Goal: Task Accomplishment & Management: Use online tool/utility

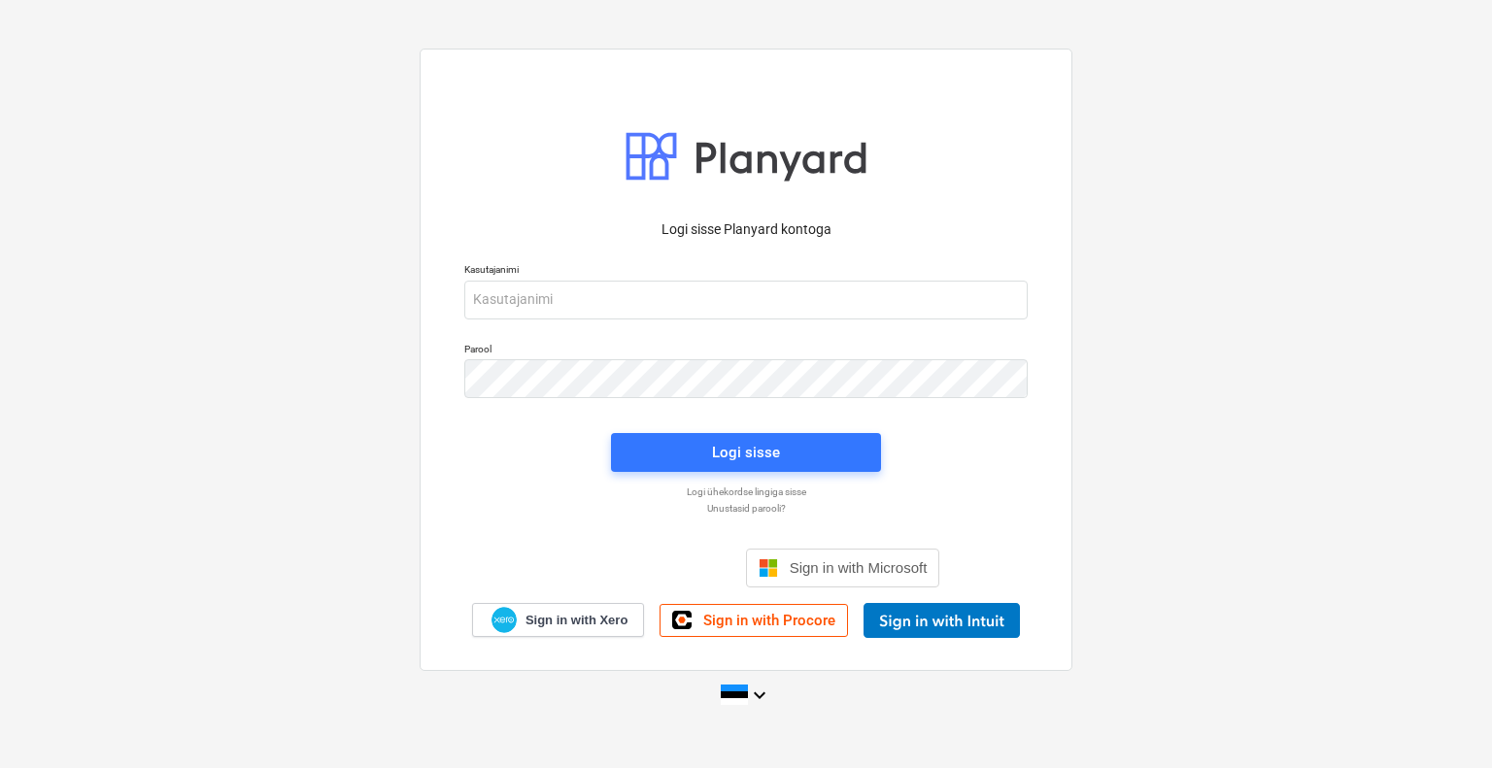
click at [605, 321] on div "Kasutajanimi" at bounding box center [746, 291] width 587 height 79
click at [610, 316] on input "email" at bounding box center [745, 300] width 563 height 39
type input "[EMAIL_ADDRESS][DOMAIN_NAME]"
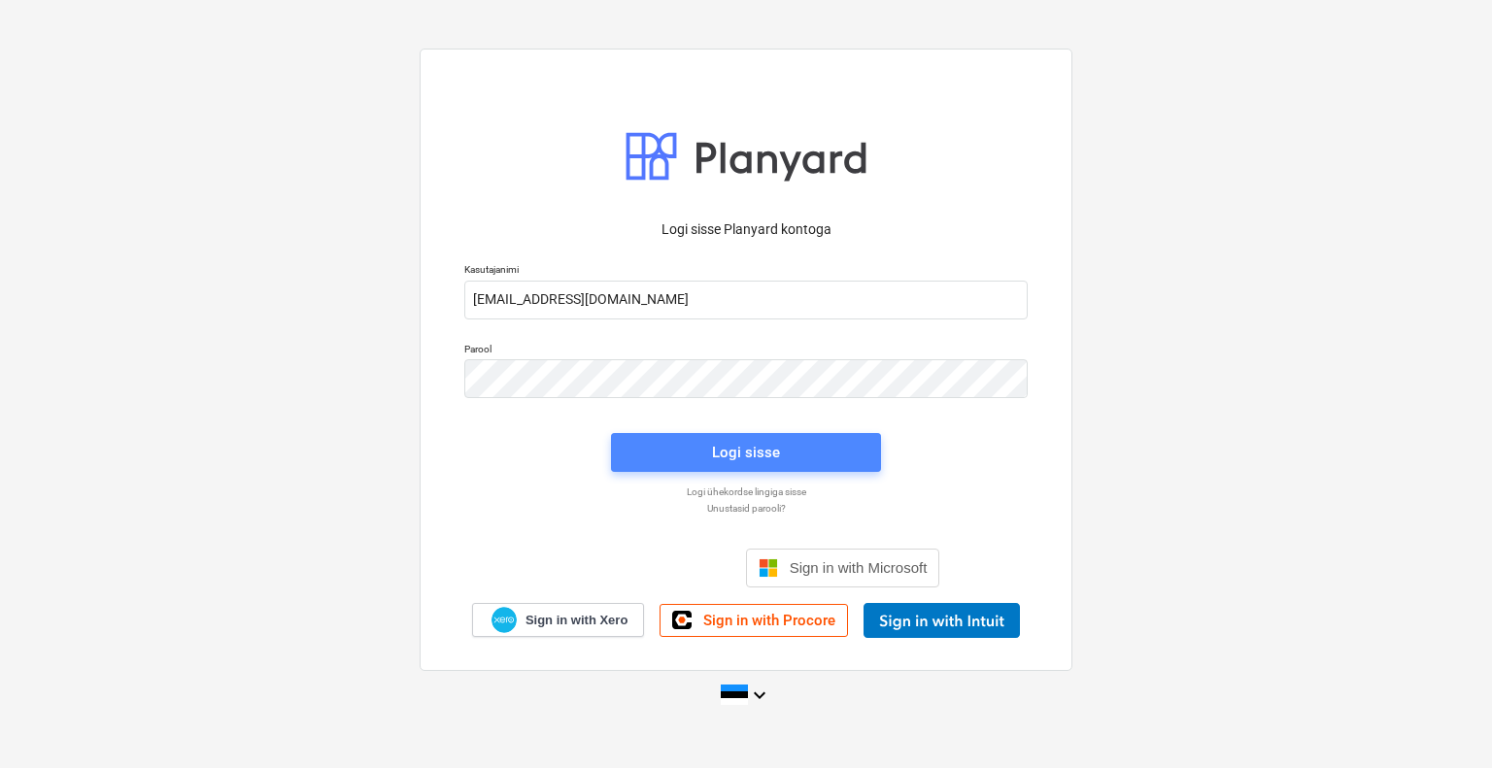
click at [788, 442] on span "Logi sisse" at bounding box center [745, 452] width 223 height 25
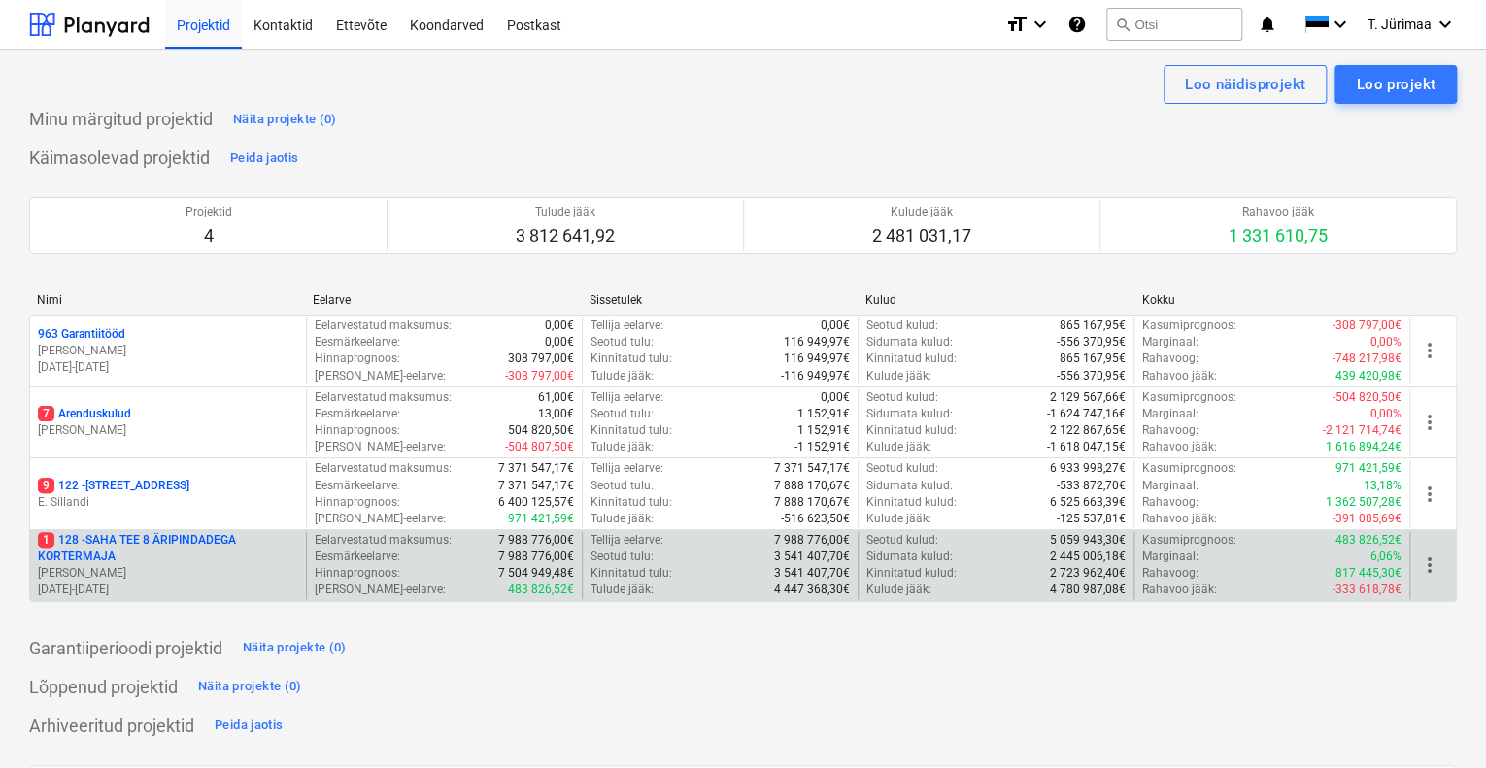
click at [186, 543] on p "1 128 - SAHA TEE 8 ÄRIPINDADEGA KORTERMAJA" at bounding box center [168, 548] width 260 height 33
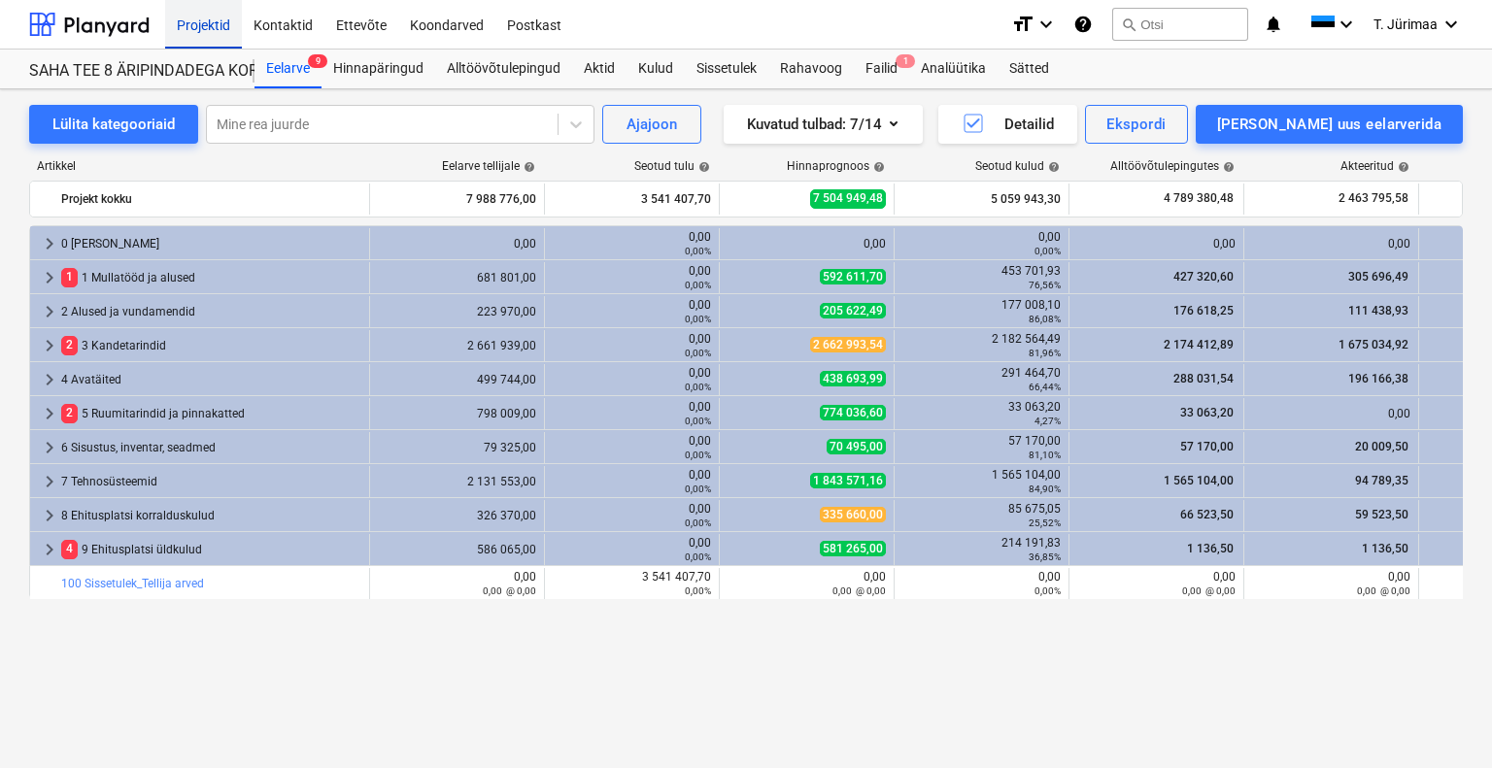
click at [207, 25] on div "Projektid" at bounding box center [203, 24] width 77 height 50
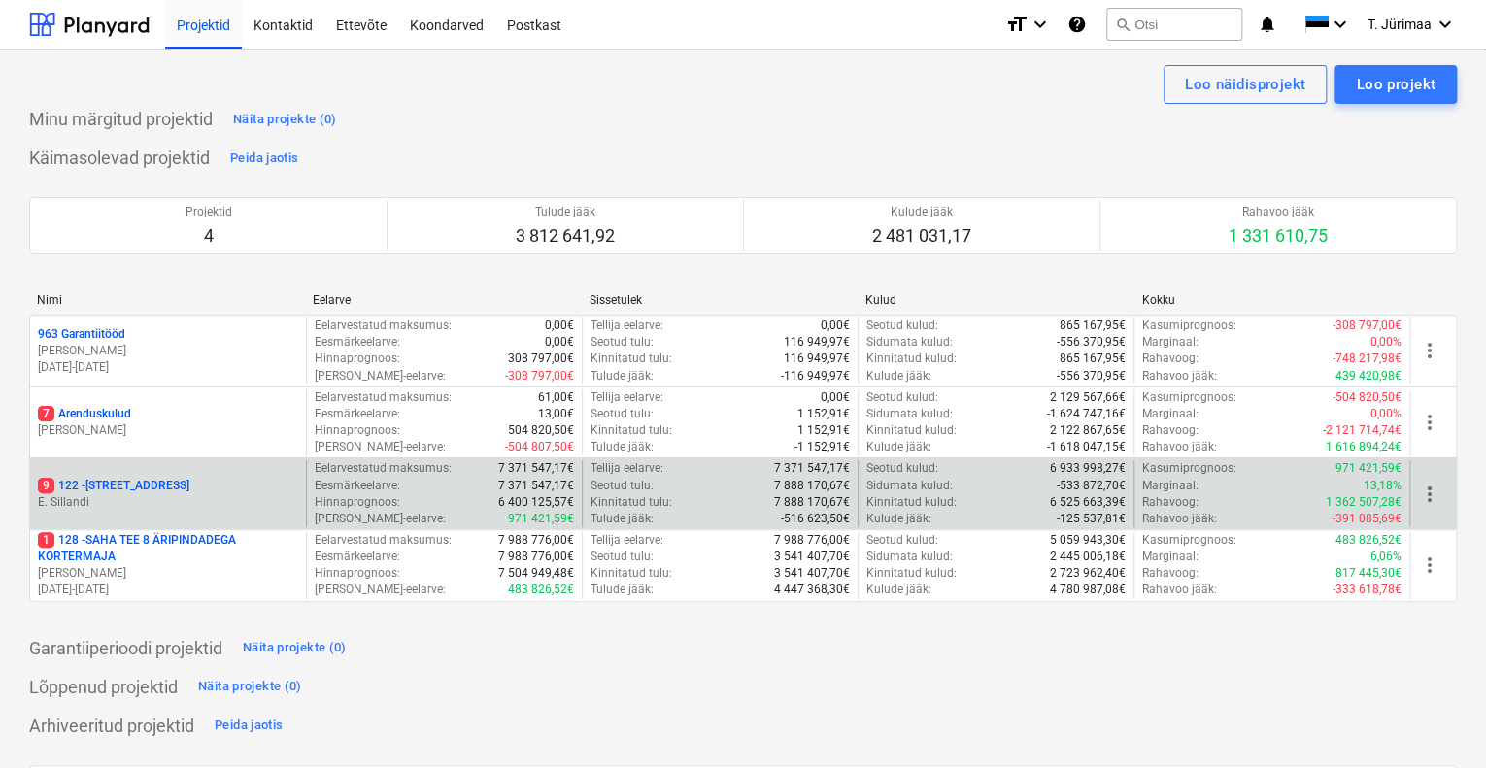
click at [205, 491] on div "9 122 - [STREET_ADDRESS]" at bounding box center [168, 486] width 260 height 17
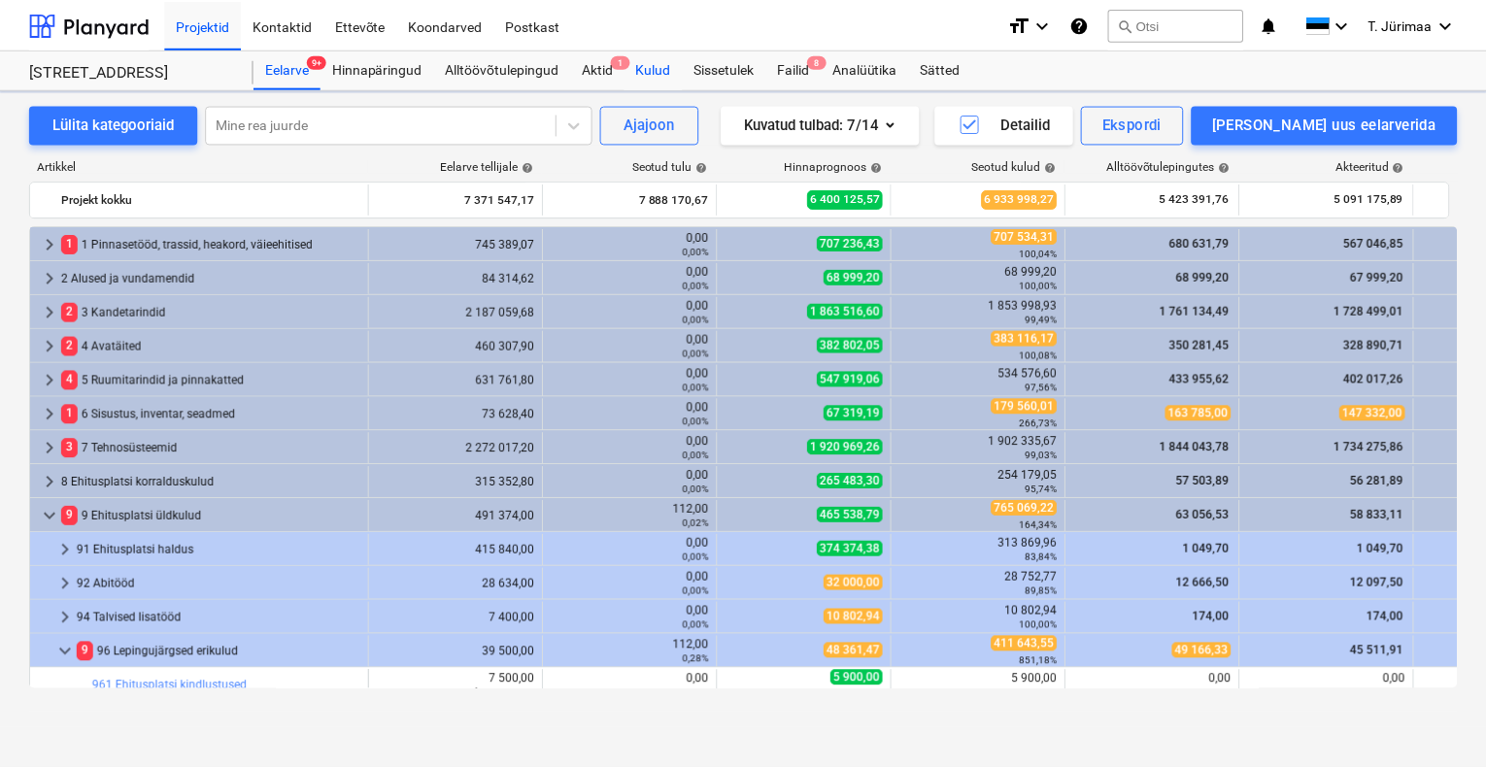
scroll to position [407, 0]
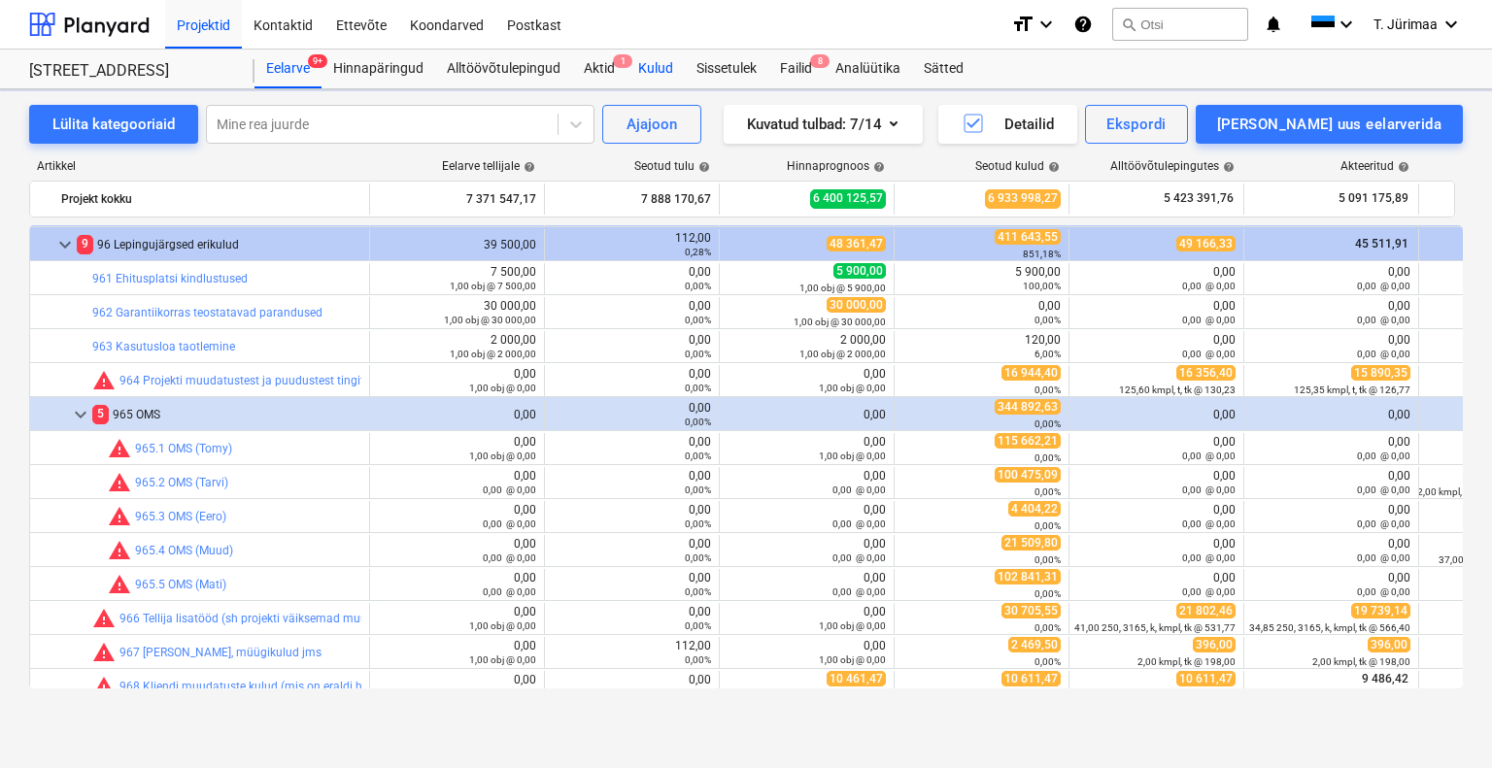
click at [662, 73] on div "Kulud" at bounding box center [655, 69] width 58 height 39
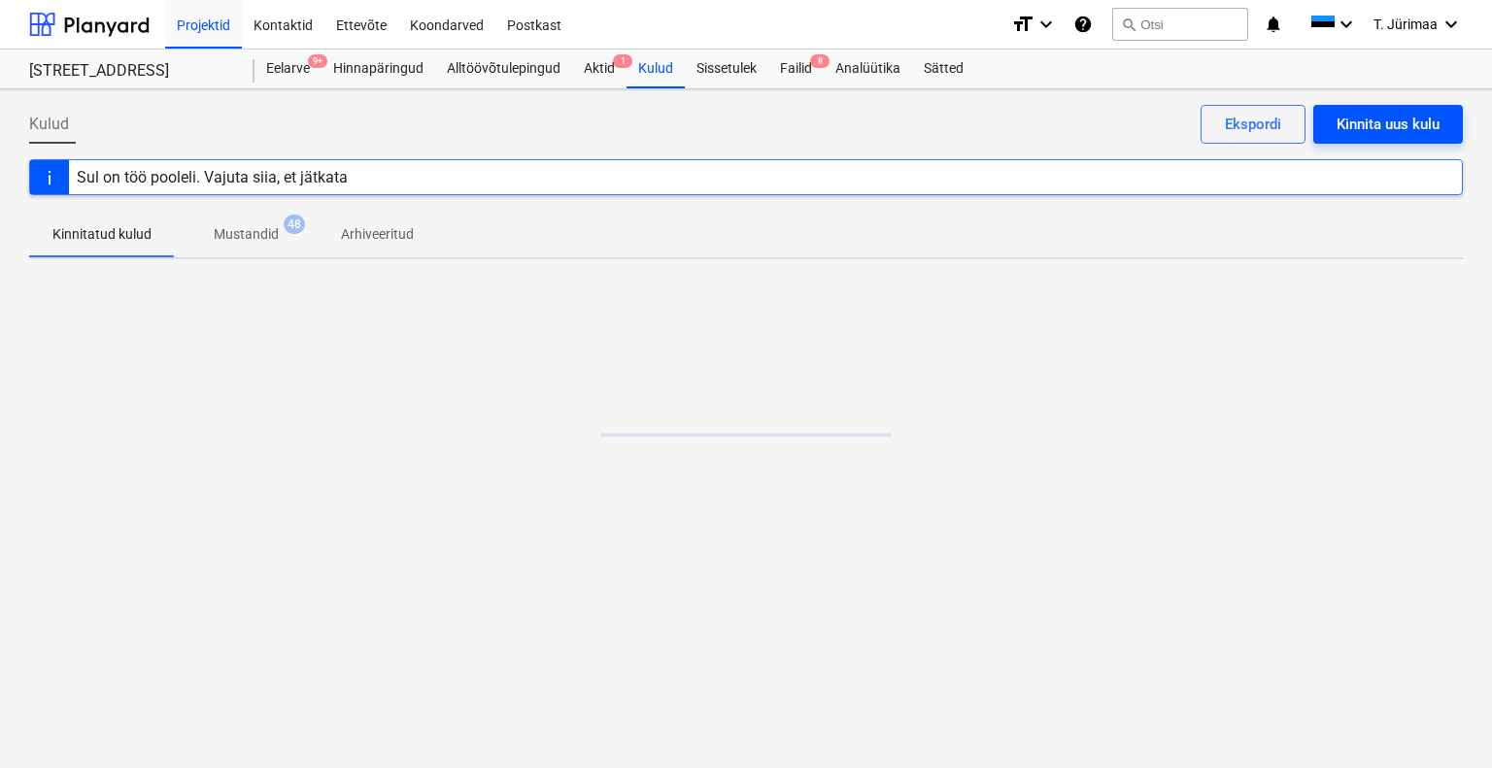
click at [1336, 109] on button "Kinnita uus kulu" at bounding box center [1388, 124] width 150 height 39
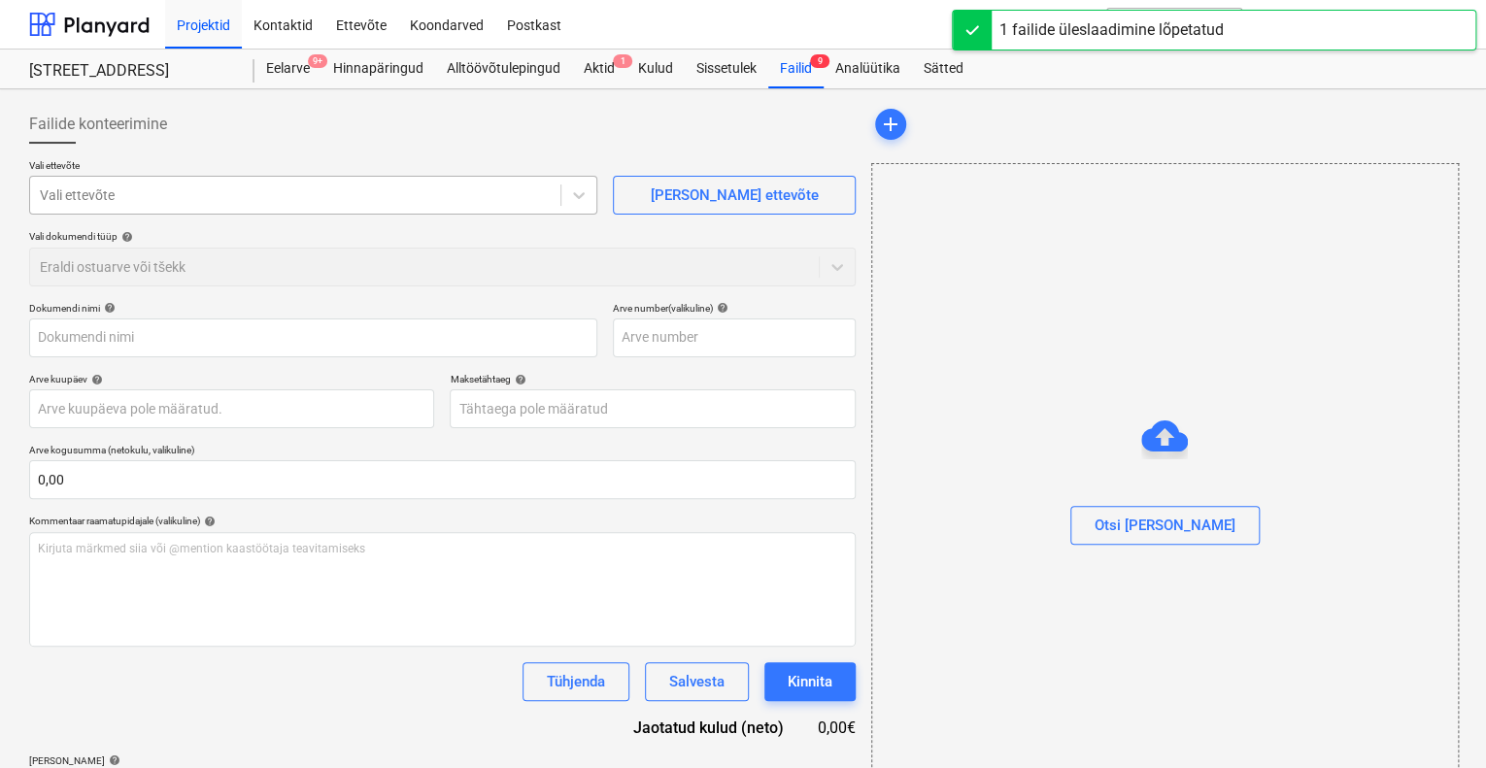
type input "POS-26-013174 [PERSON_NAME] Ehitus OÜ.pdf"
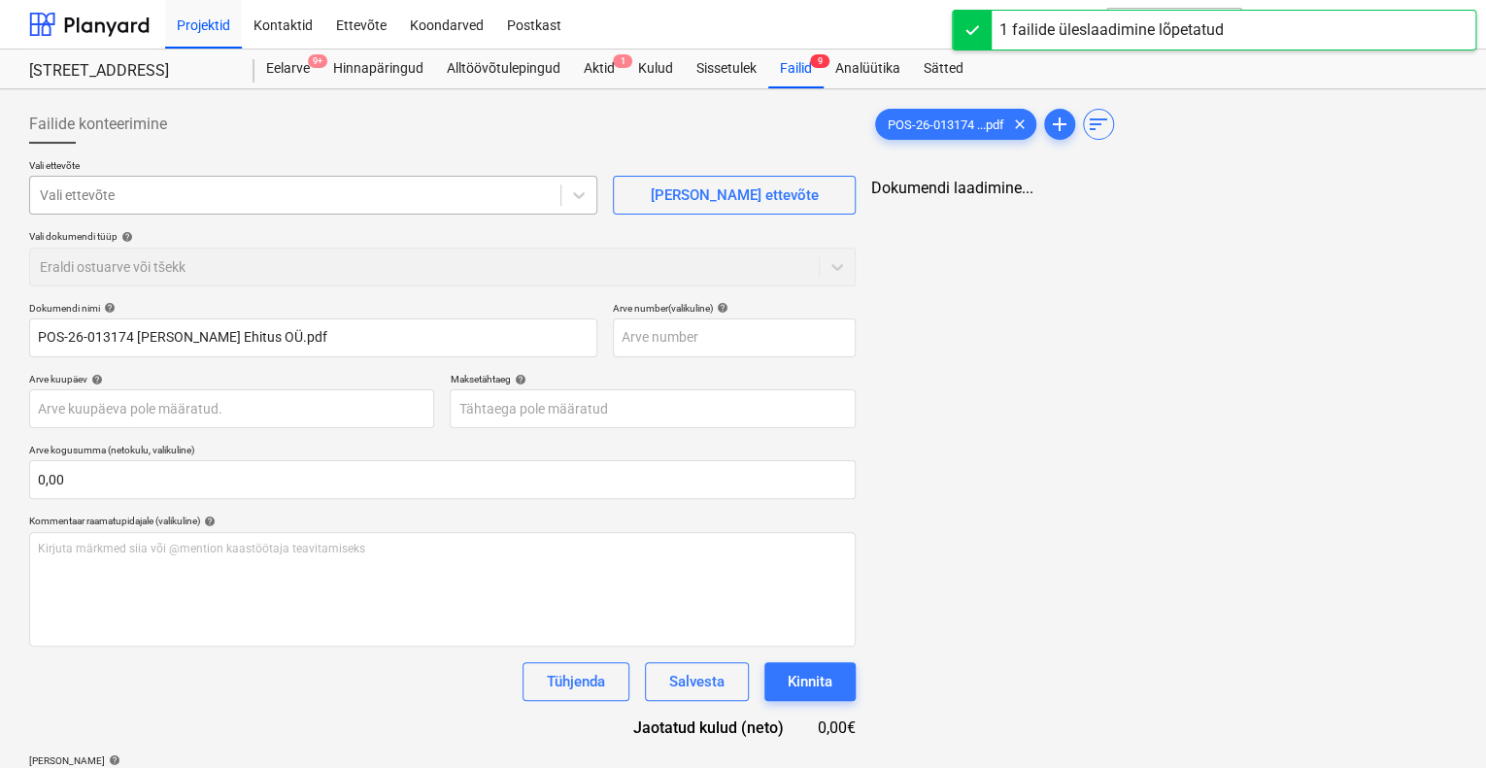
click at [435, 204] on div at bounding box center [295, 195] width 511 height 19
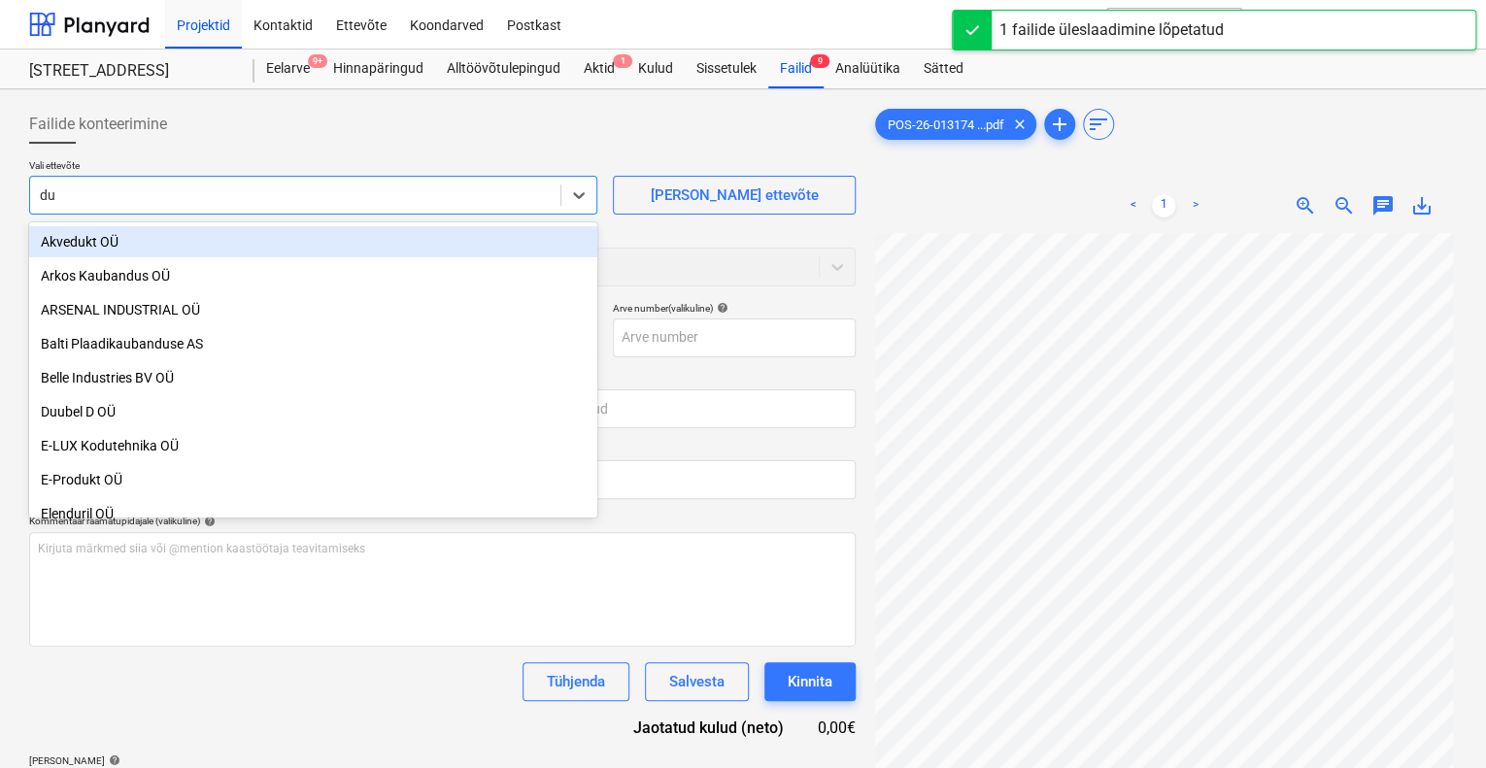
type input "d"
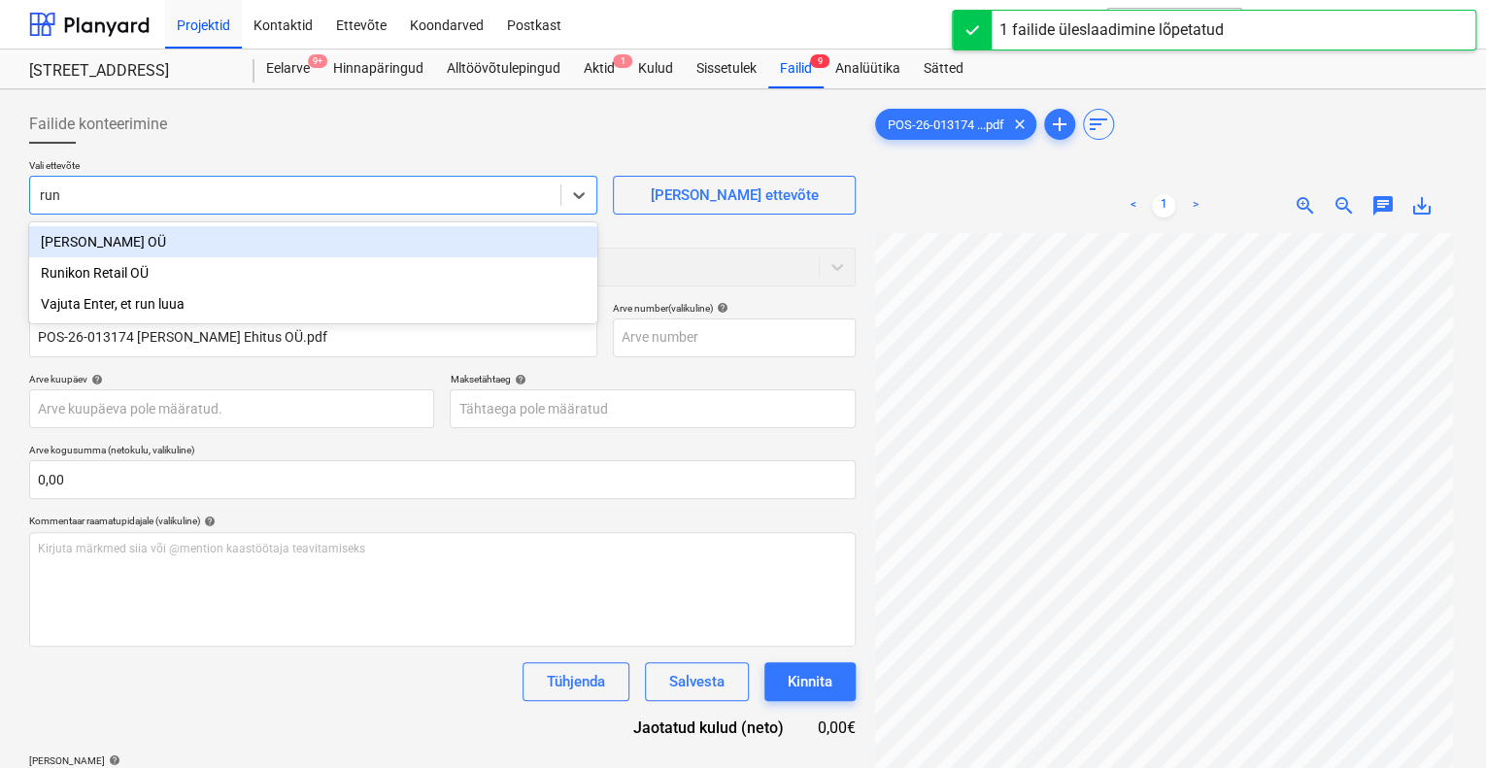
type input "runi"
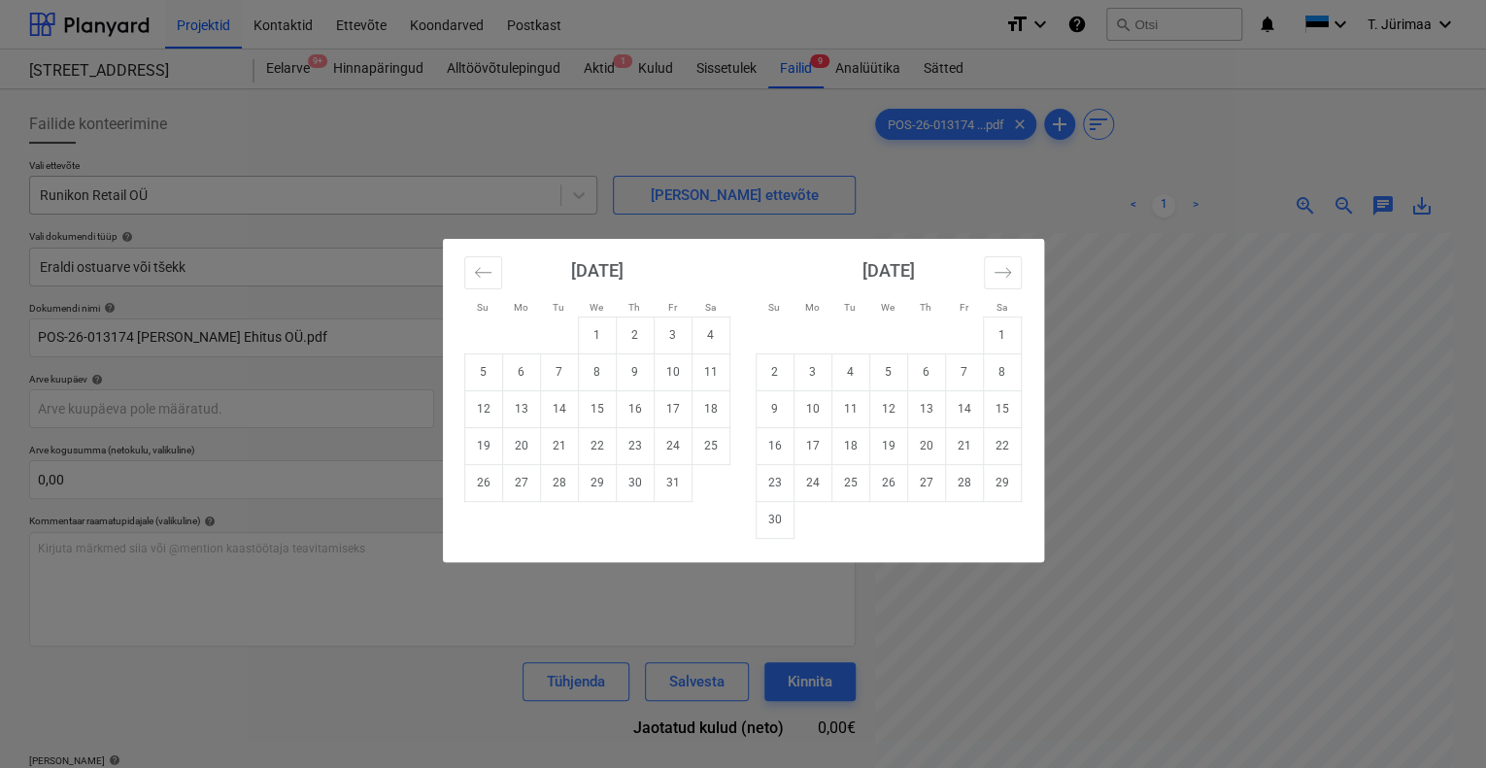
click at [435, 204] on div "Su Mo Tu We Th Fr Sa Su Mo Tu We Th Fr Sa [DATE] 1 2 3 4 5 6 7 8 9 10 11 12 13 …" at bounding box center [743, 384] width 1486 height 768
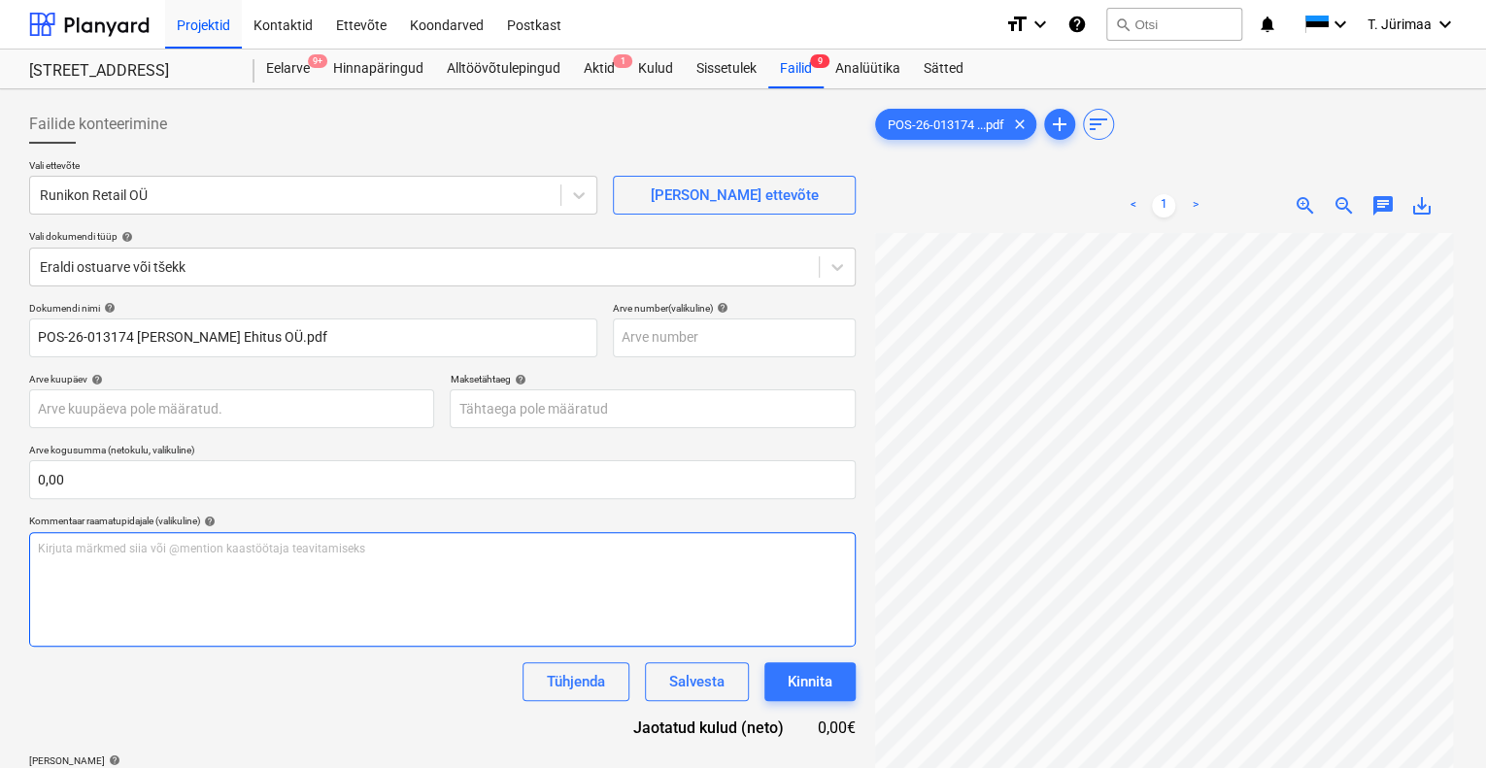
click at [291, 535] on div "Kirjuta märkmed siia või @mention kaastöötaja teavitamiseks ﻿" at bounding box center [442, 589] width 827 height 115
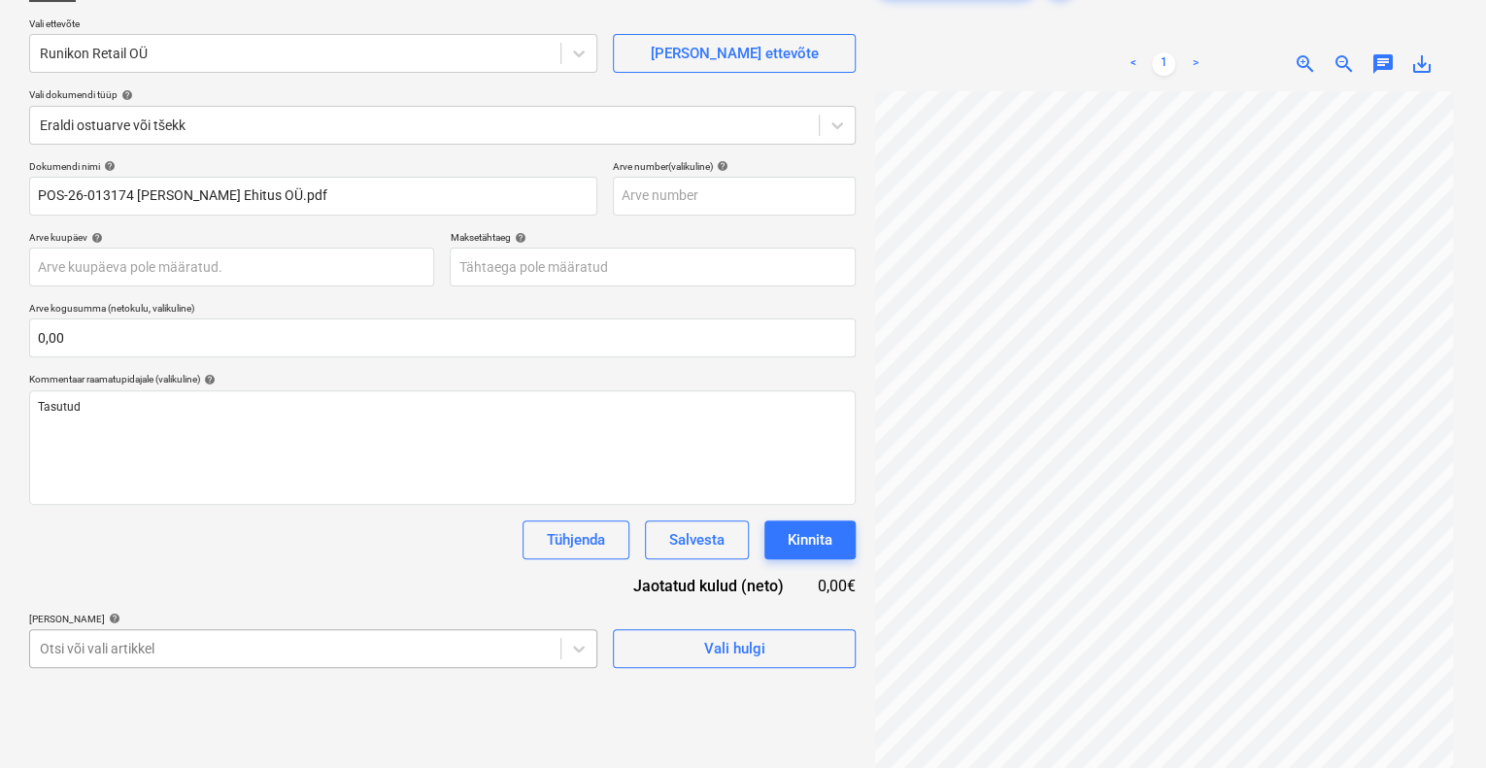
click at [268, 626] on body "Projektid Kontaktid Ettevõte Koondarved Postkast format_size keyboard_arrow_dow…" at bounding box center [743, 242] width 1486 height 768
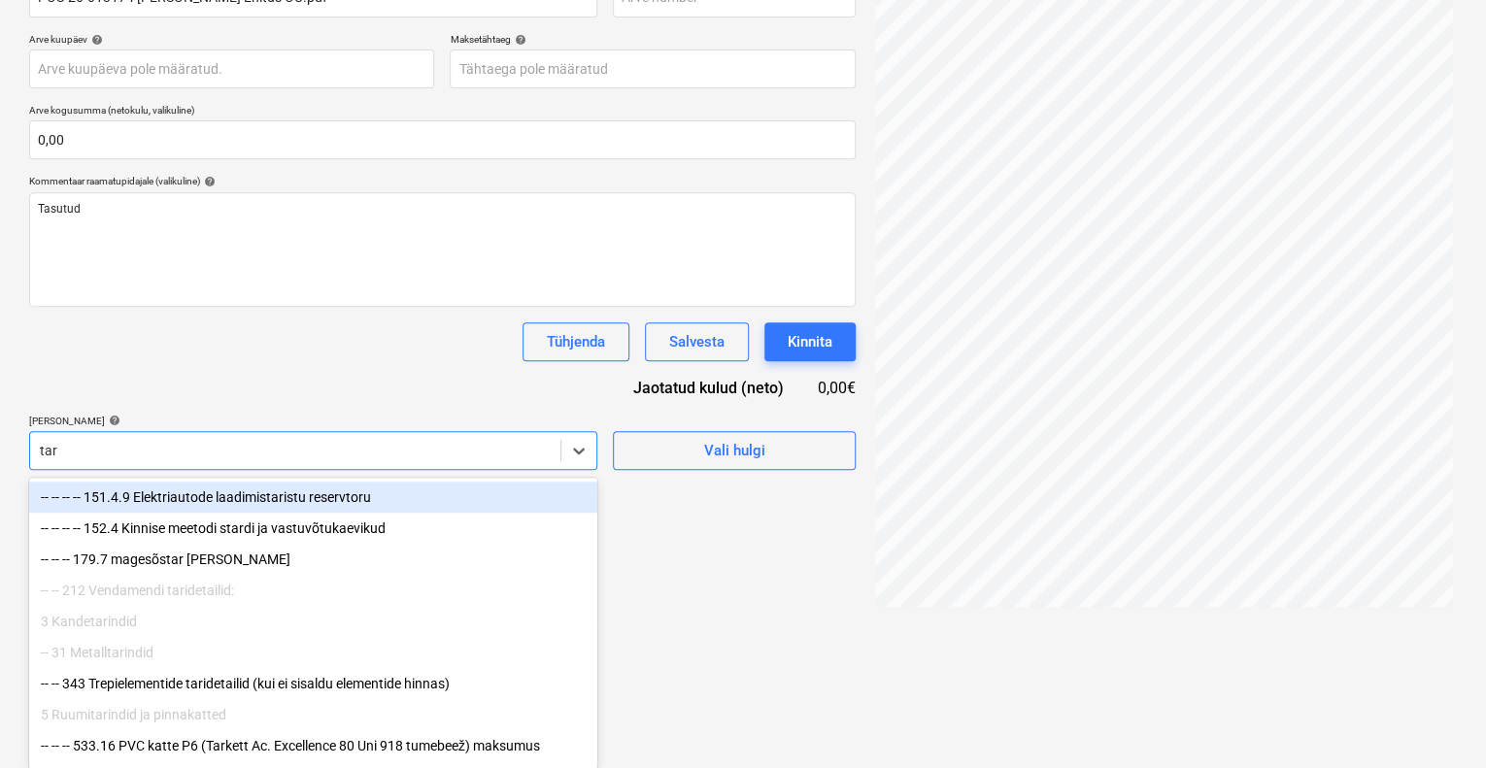
type input "tarv"
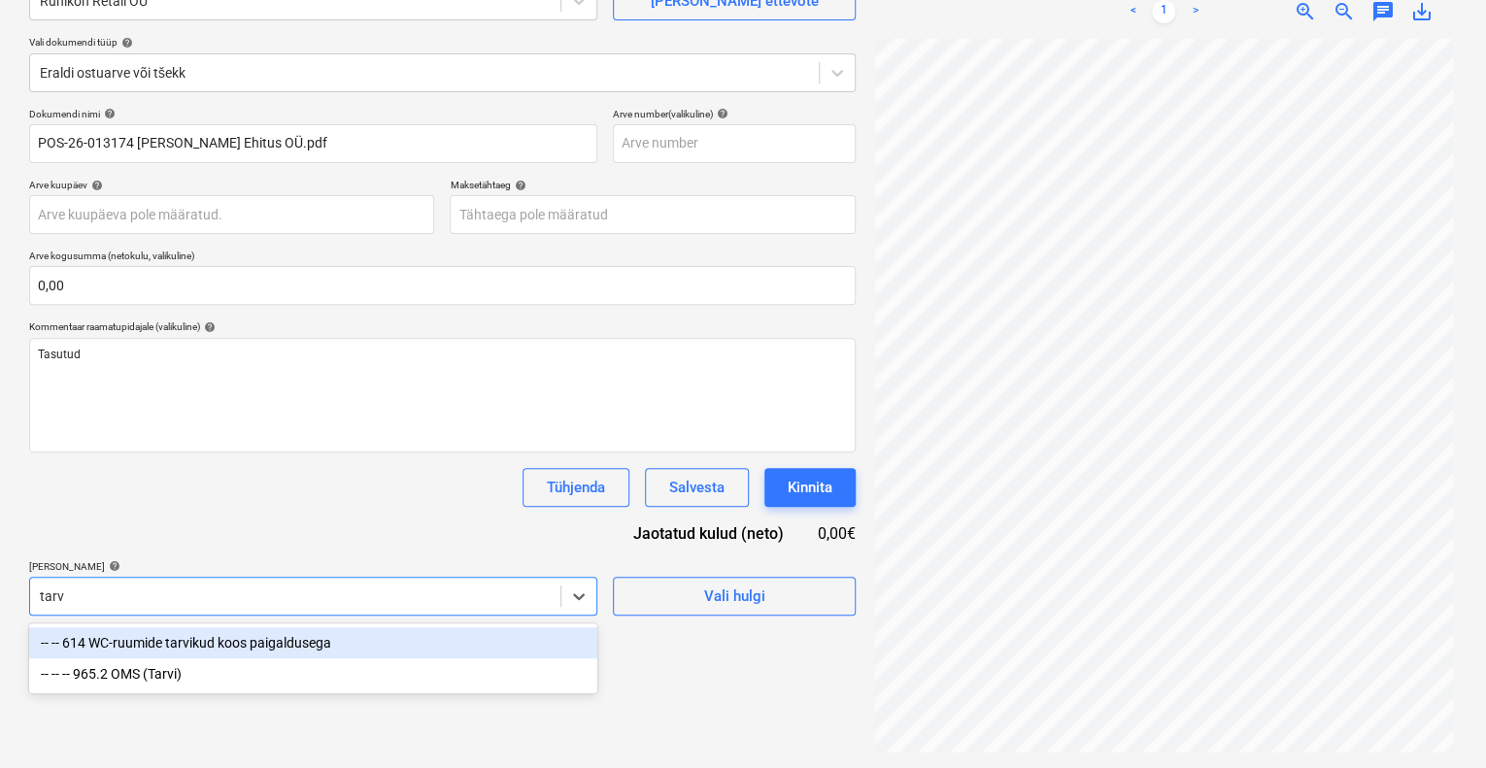
scroll to position [194, 0]
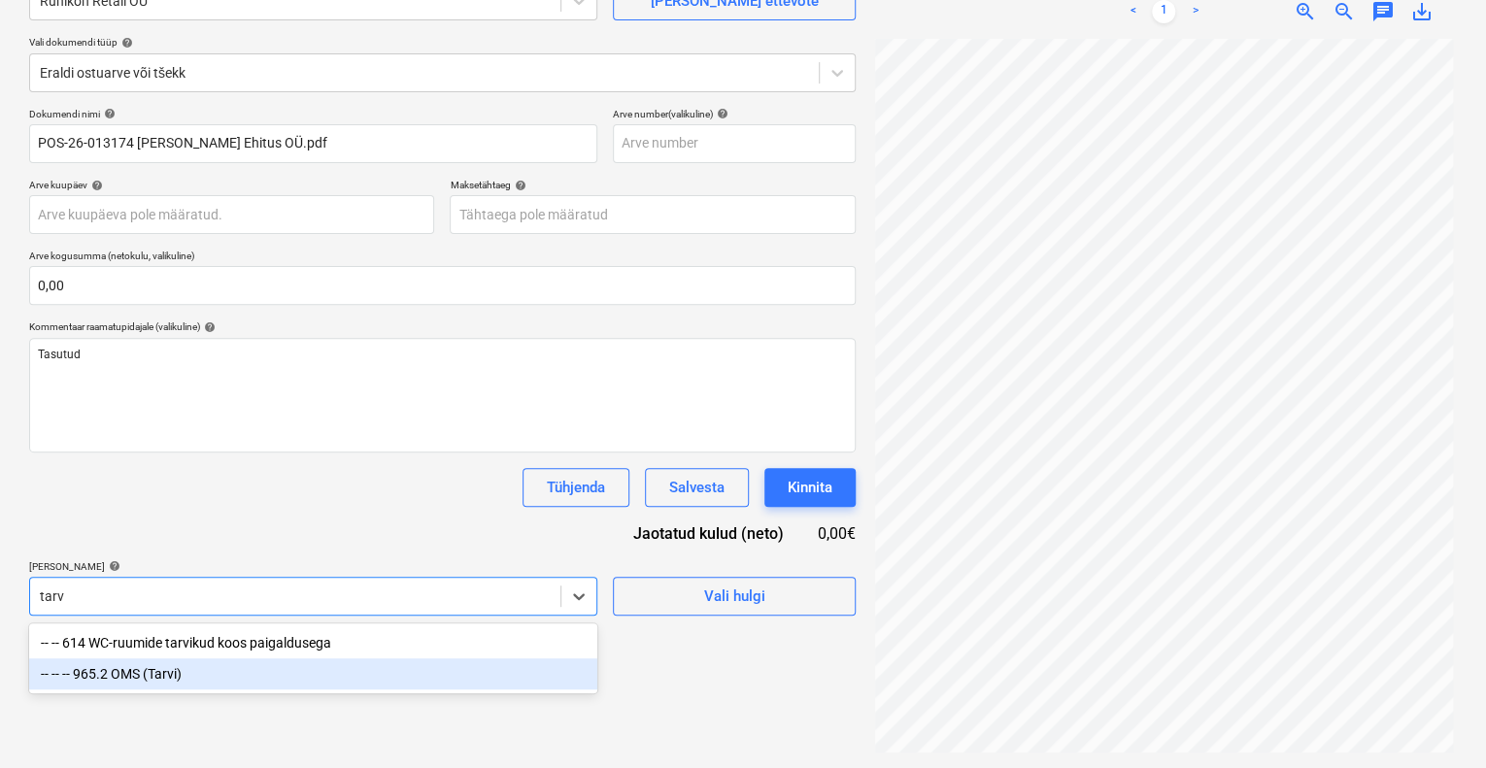
click at [196, 669] on div "-- -- -- 965.2 OMS (Tarvi)" at bounding box center [313, 673] width 568 height 31
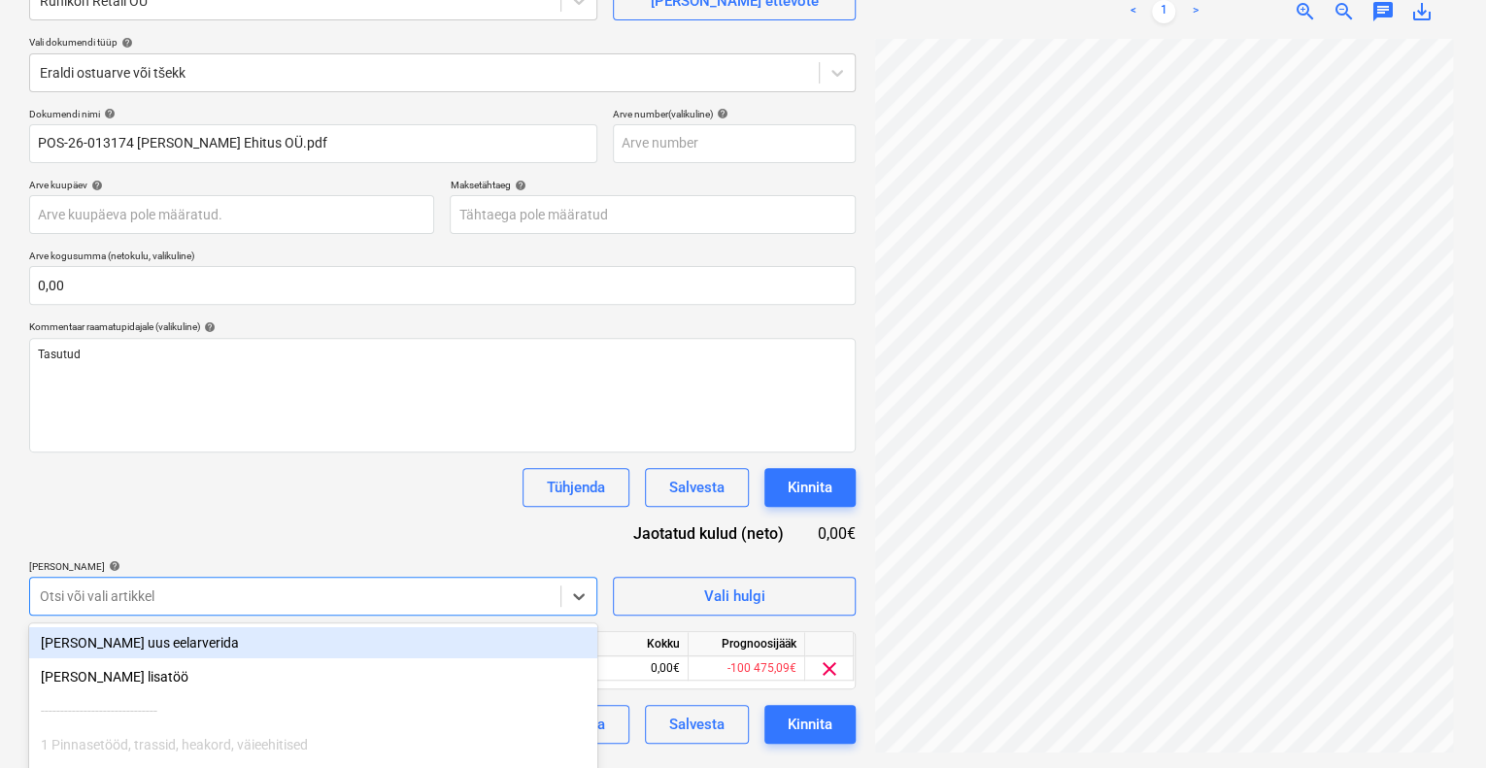
click at [268, 583] on div "Otsi või vali artikkel" at bounding box center [295, 596] width 530 height 27
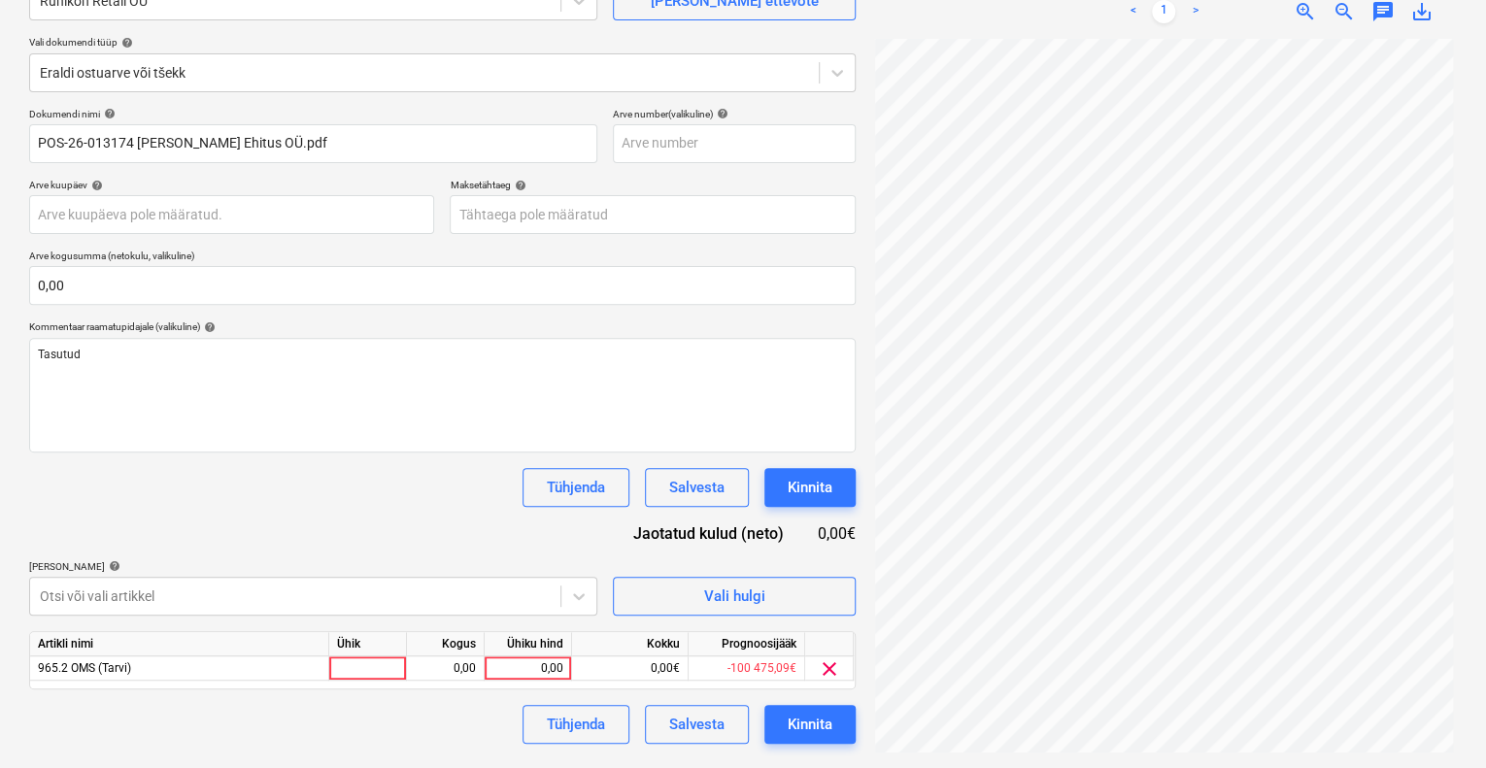
click at [389, 653] on div "Ühik" at bounding box center [368, 644] width 78 height 24
click at [384, 667] on div at bounding box center [368, 669] width 78 height 24
type input "kompl"
type input "98.38"
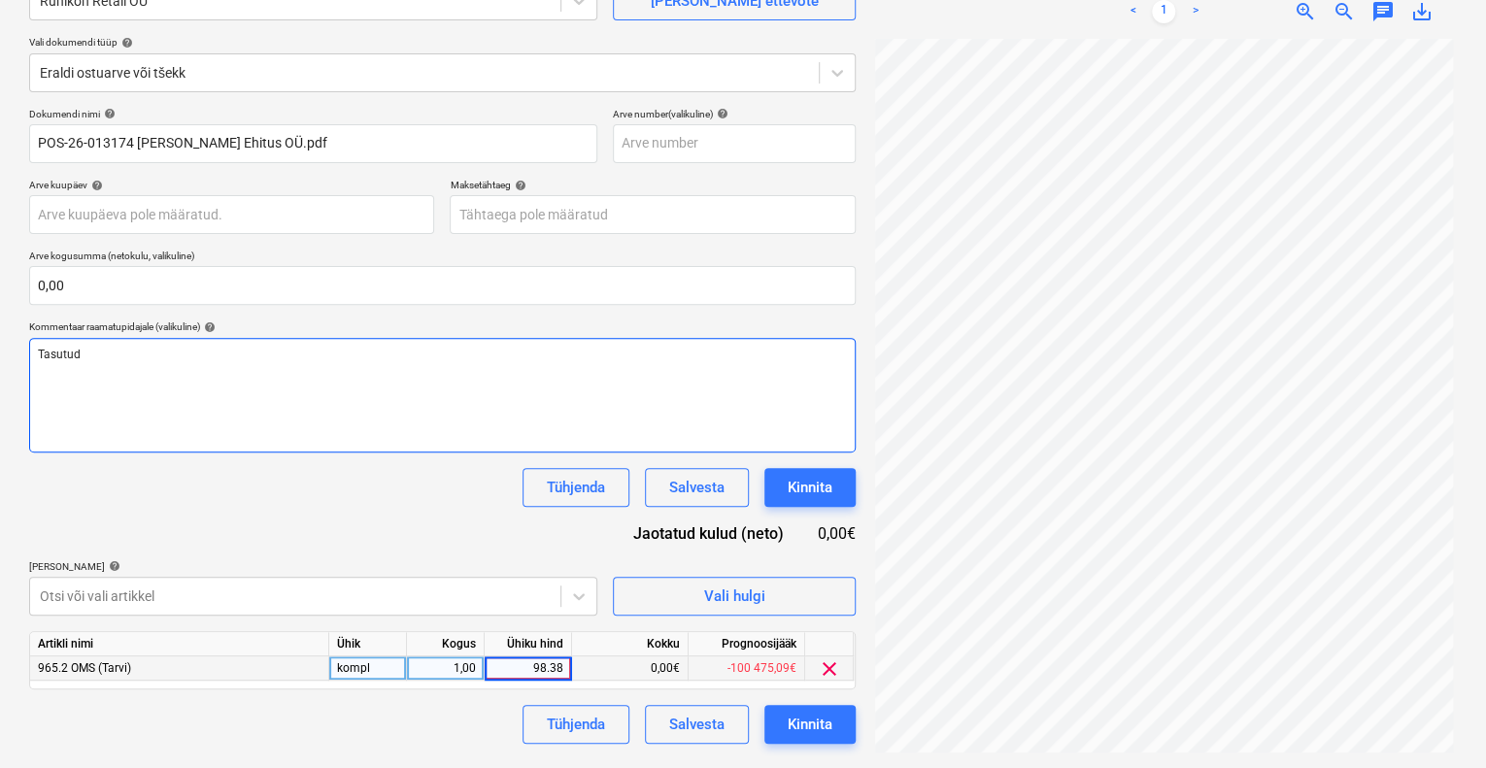
click at [466, 449] on div "Tasutud" at bounding box center [442, 395] width 827 height 115
click at [526, 671] on div "0,00" at bounding box center [527, 669] width 71 height 24
type input "98,38"
click at [403, 480] on div "Tühjenda Salvesta Kinnita" at bounding box center [442, 487] width 827 height 39
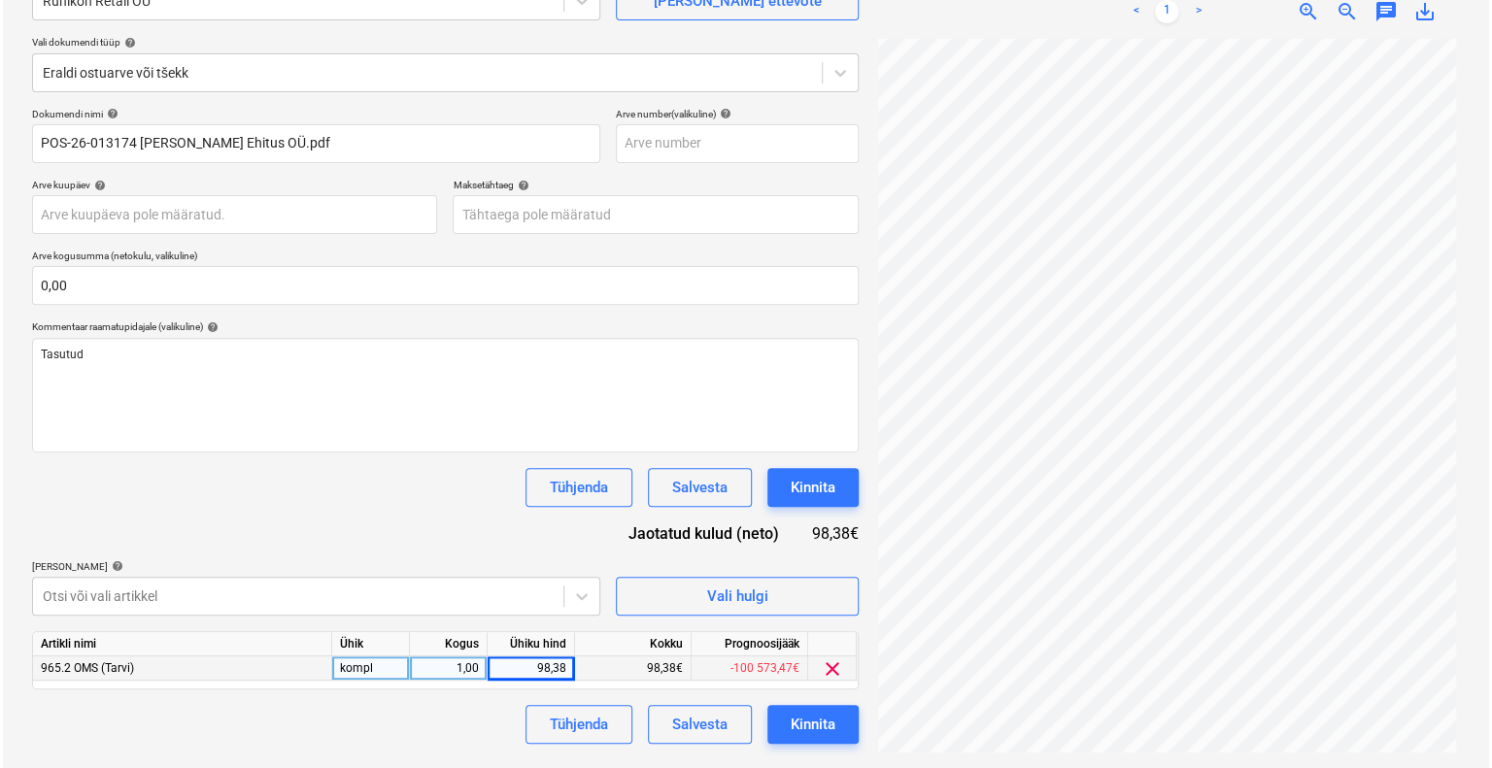
scroll to position [25, 0]
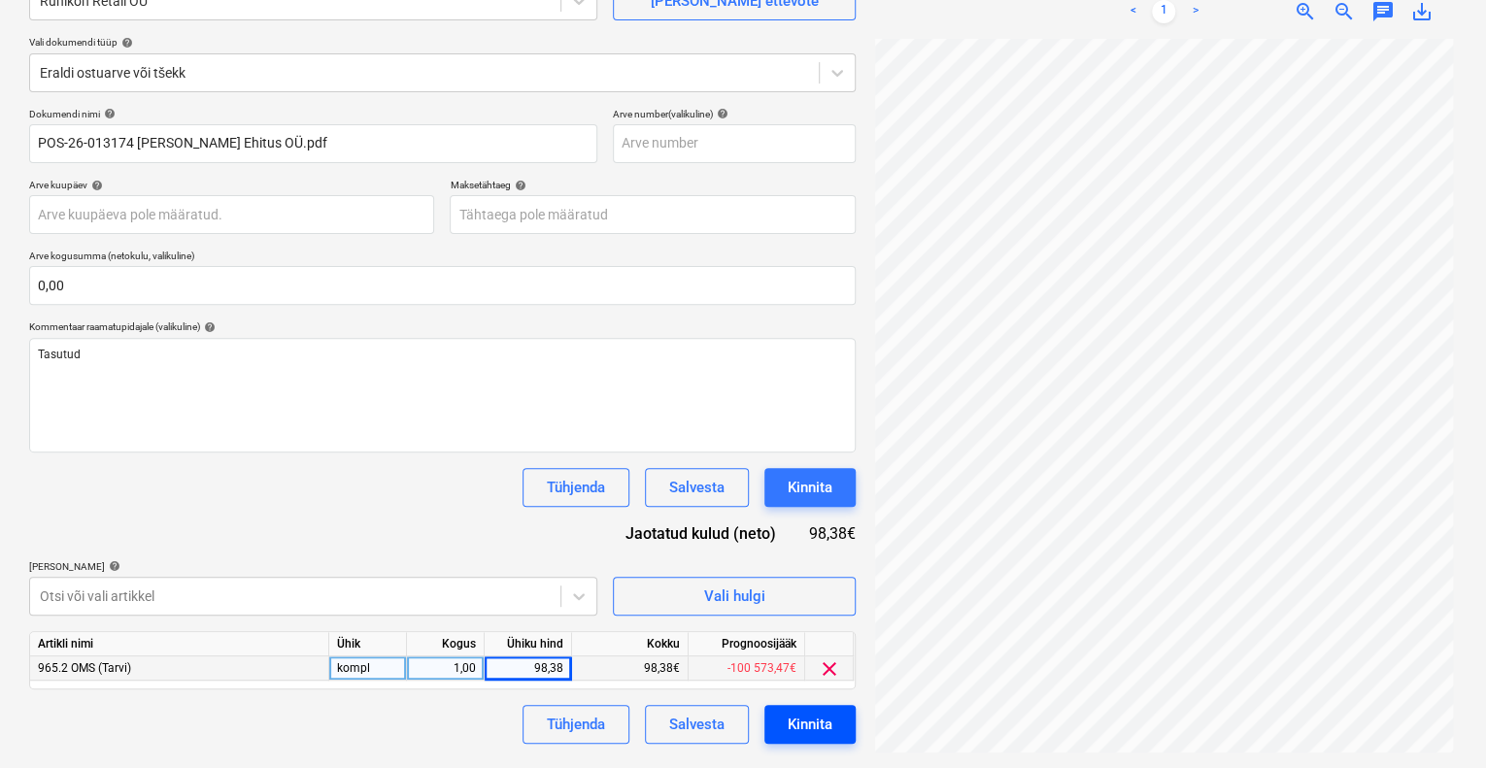
click at [819, 706] on button "Kinnita" at bounding box center [809, 724] width 91 height 39
